Goal: Check status

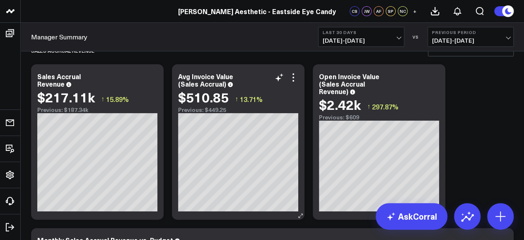
scroll to position [20, 0]
click at [228, 13] on link "[PERSON_NAME] Aesthetic - Eastside Eye Candy" at bounding box center [257, 11] width 158 height 9
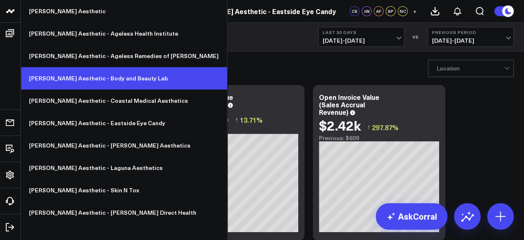
click at [91, 79] on link "[PERSON_NAME] Aesthetic - Body and Beauty Lab" at bounding box center [124, 78] width 206 height 22
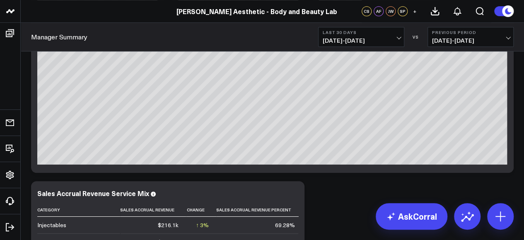
scroll to position [167, 0]
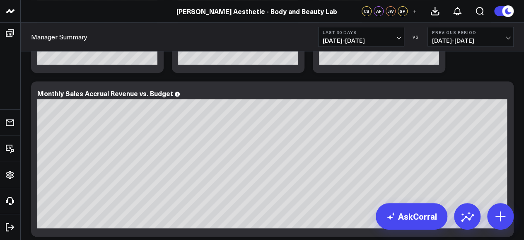
click at [396, 38] on span "[DATE] - [DATE]" at bounding box center [361, 40] width 77 height 7
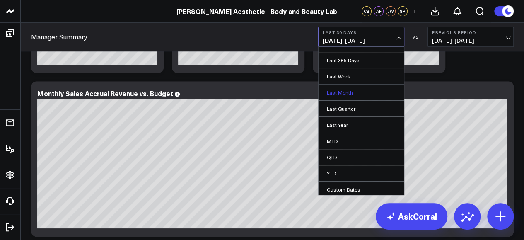
scroll to position [70, 0]
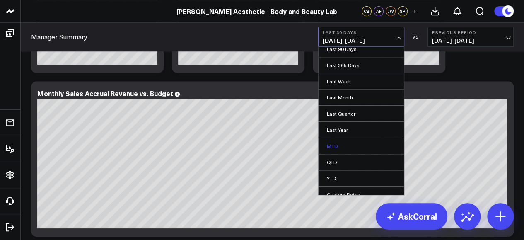
click at [338, 143] on link "MTD" at bounding box center [360, 146] width 85 height 16
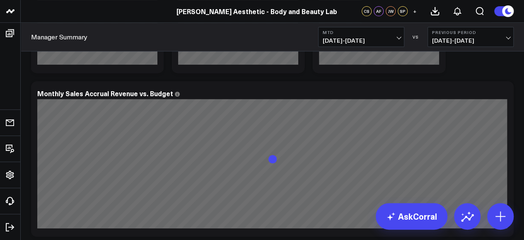
click at [469, 37] on span "[DATE] - [DATE]" at bounding box center [470, 40] width 77 height 7
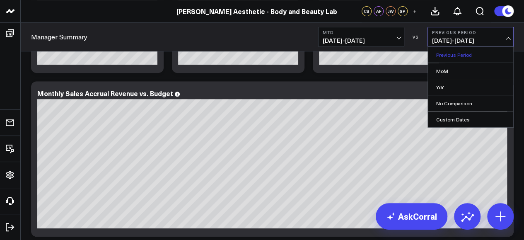
click at [460, 56] on link "Previous Period" at bounding box center [470, 55] width 85 height 16
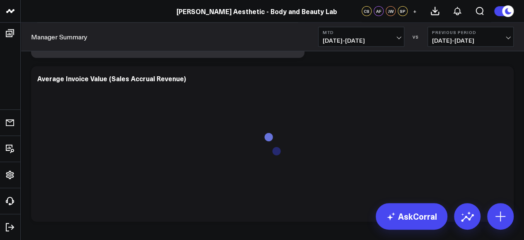
scroll to position [4304, 0]
